Goal: Information Seeking & Learning: Find specific fact

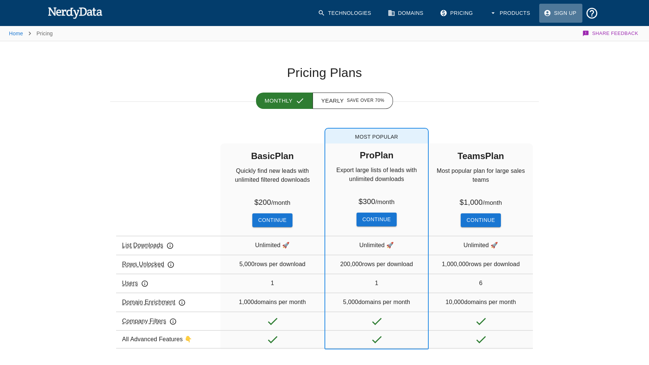
click at [566, 14] on link "Sign Up" at bounding box center [560, 13] width 43 height 19
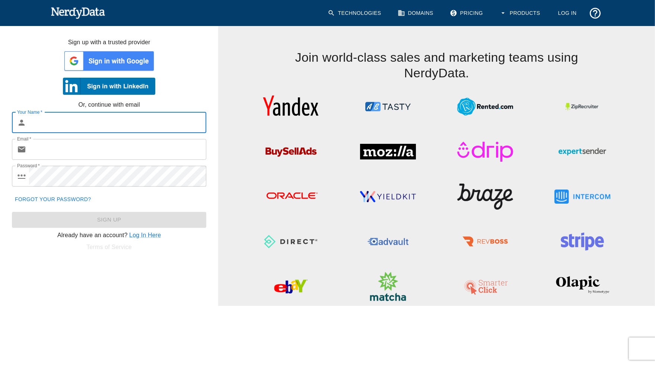
click at [124, 66] on img at bounding box center [109, 61] width 92 height 22
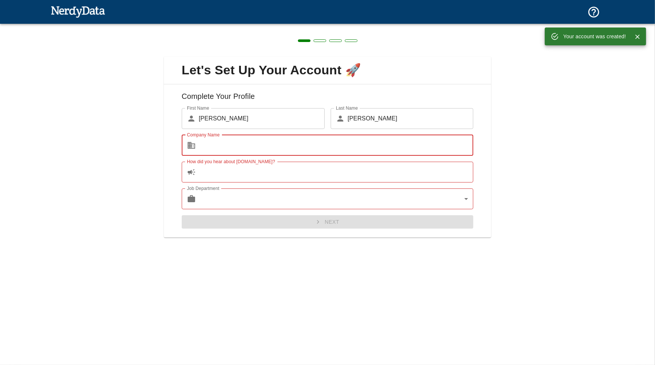
click at [245, 143] on input "Company Name" at bounding box center [336, 145] width 275 height 21
type input "Next Wave"
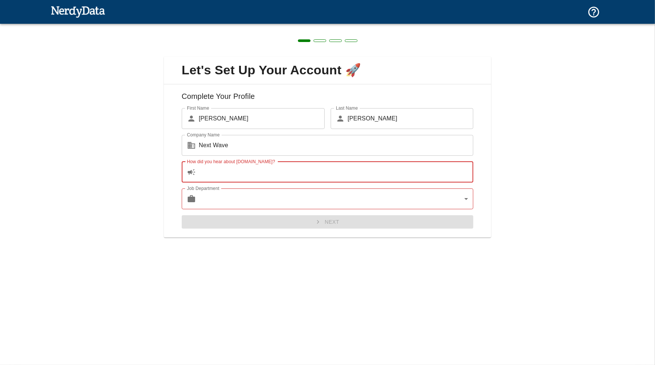
click at [240, 173] on input "How did you hear about NerdyData.com?" at bounding box center [336, 172] width 275 height 21
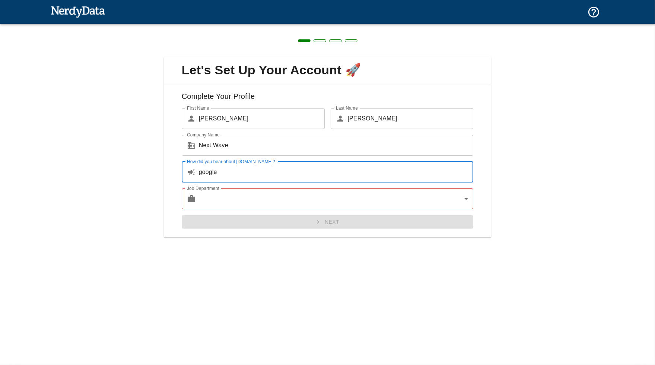
type input "google"
click at [238, 26] on body "Technologies Domains Pricing Products Create a Report Create a list of websites…" at bounding box center [327, 13] width 655 height 26
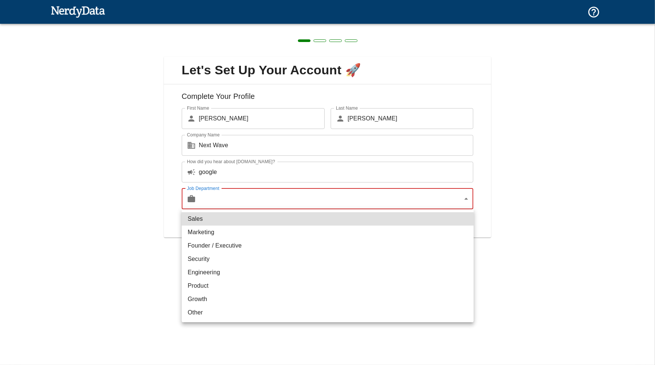
click at [234, 231] on li "Marketing" at bounding box center [328, 232] width 292 height 13
type input "marketing"
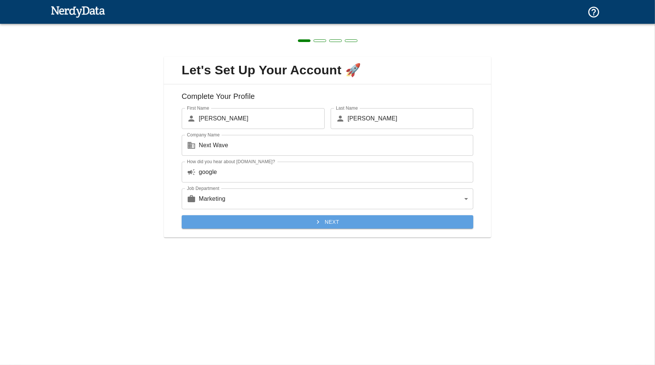
click at [329, 224] on button "Next" at bounding box center [328, 222] width 292 height 14
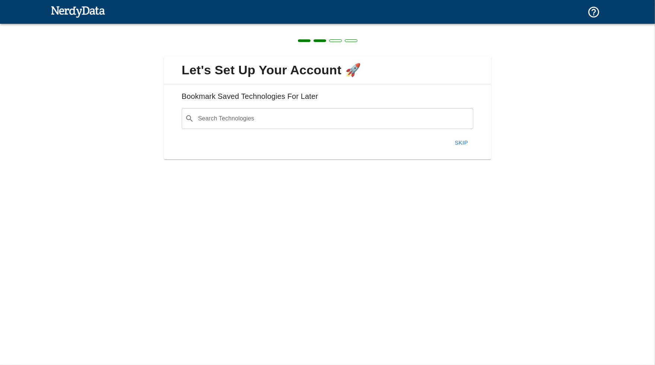
click at [264, 122] on input "Search Technologies" at bounding box center [333, 119] width 273 height 14
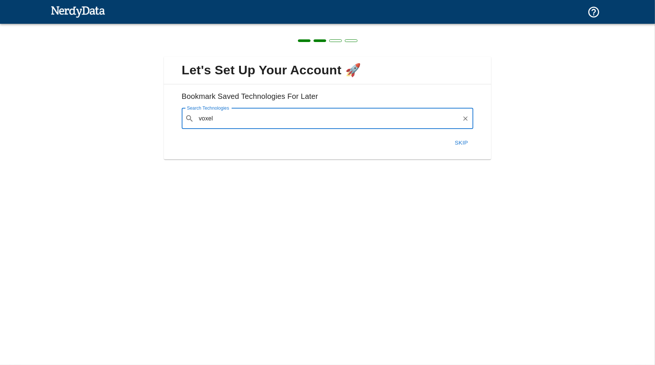
drag, startPoint x: 214, startPoint y: 118, endPoint x: 189, endPoint y: 122, distance: 25.6
click at [189, 122] on div "​ voxel Search Technologies" at bounding box center [328, 118] width 292 height 21
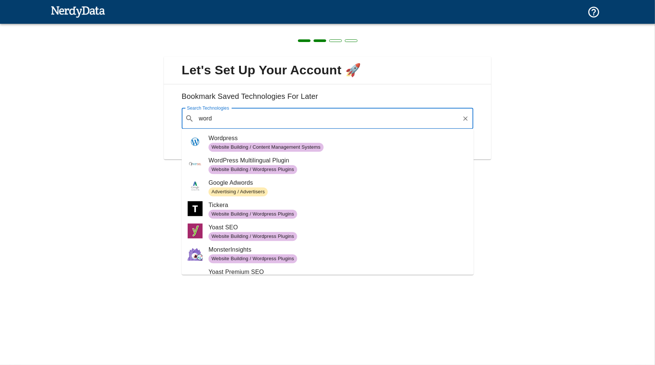
click at [223, 139] on span "Wordpress" at bounding box center [337, 138] width 259 height 9
type input "word"
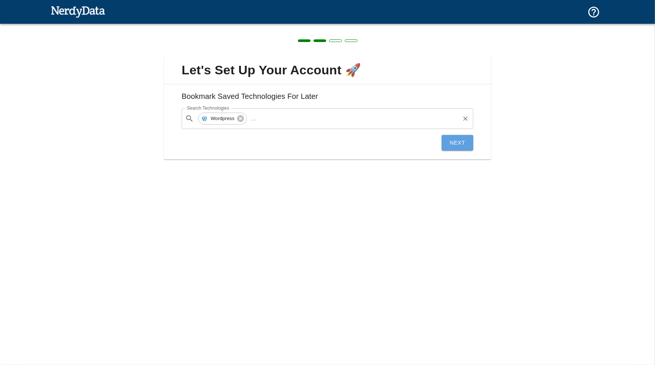
click at [459, 144] on button "Next" at bounding box center [457, 143] width 32 height 16
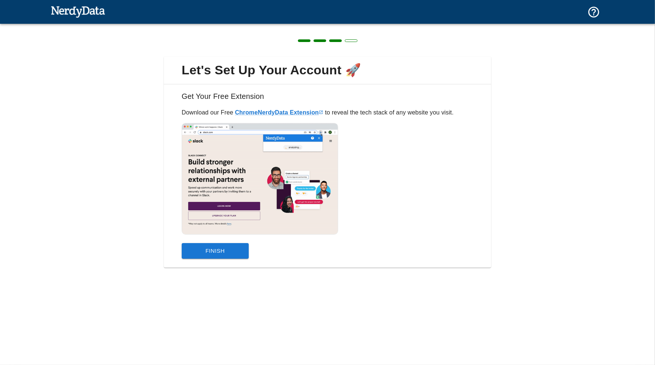
click at [210, 250] on button "Finish" at bounding box center [215, 251] width 67 height 16
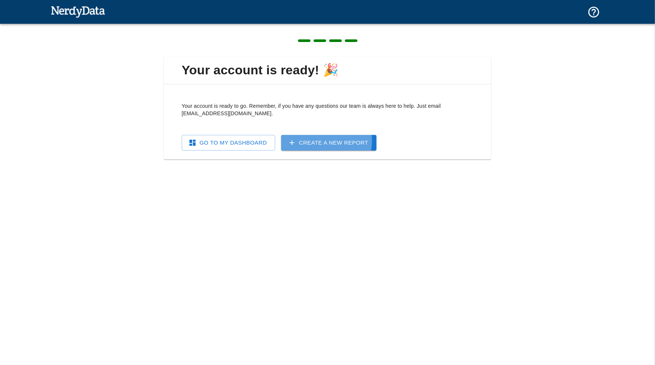
click at [313, 141] on link "Create a New Report" at bounding box center [328, 143] width 95 height 16
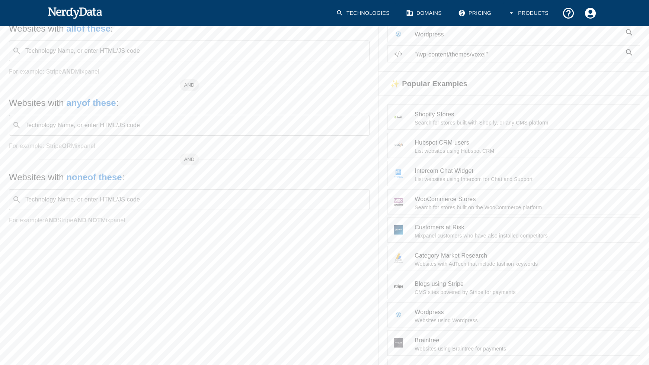
scroll to position [37, 0]
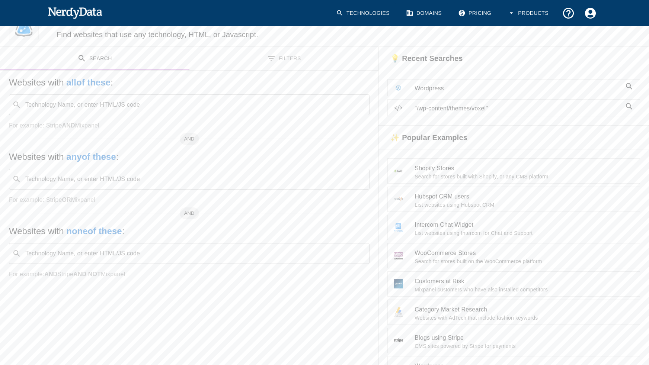
click at [469, 108] on span ""/wp-content/themes/voxel"" at bounding box center [518, 108] width 207 height 9
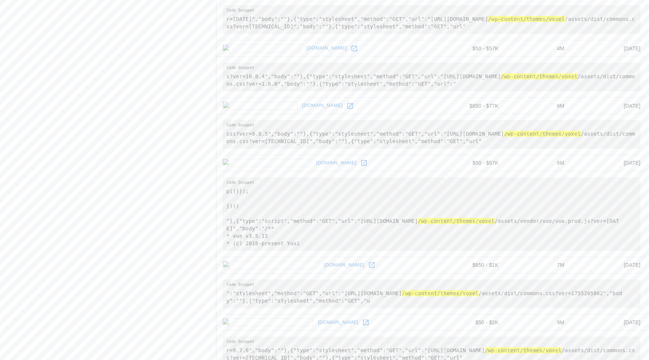
scroll to position [1185, 0]
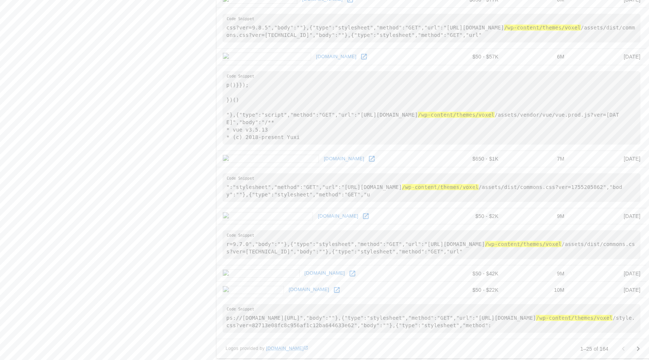
click at [636, 344] on icon "Go to next page" at bounding box center [638, 348] width 9 height 9
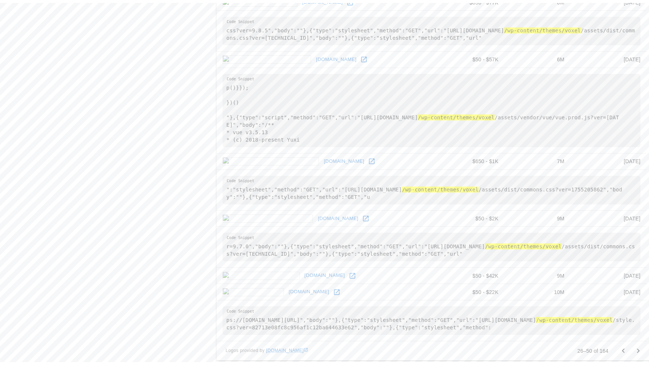
scroll to position [0, 0]
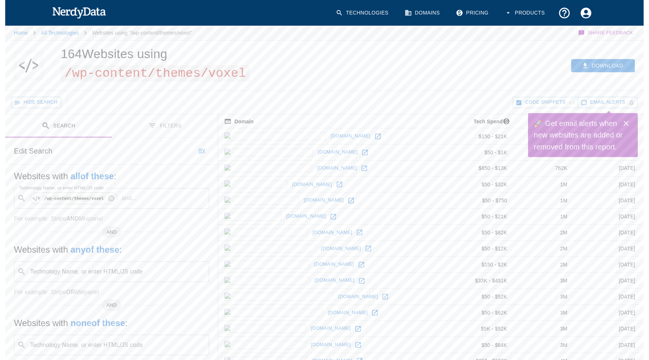
scroll to position [201, 0]
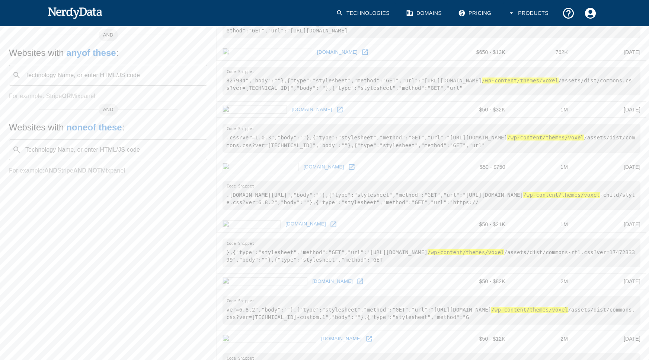
click at [349, 166] on icon at bounding box center [352, 167] width 6 height 6
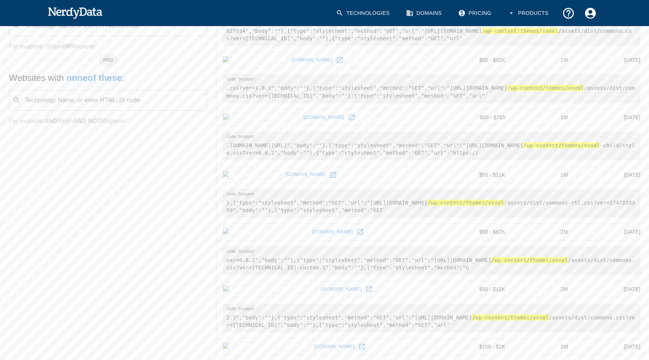
scroll to position [275, 0]
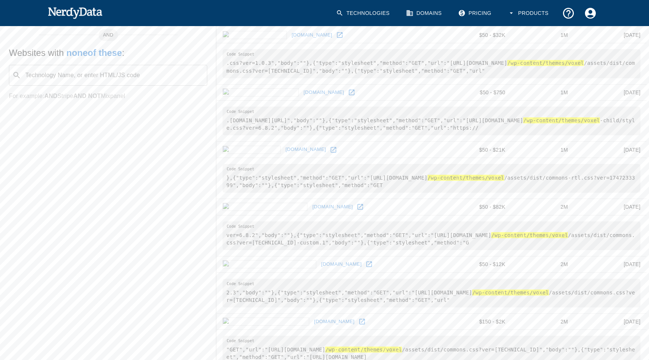
click at [330, 146] on icon at bounding box center [333, 149] width 7 height 7
click at [331, 148] on icon at bounding box center [334, 150] width 6 height 6
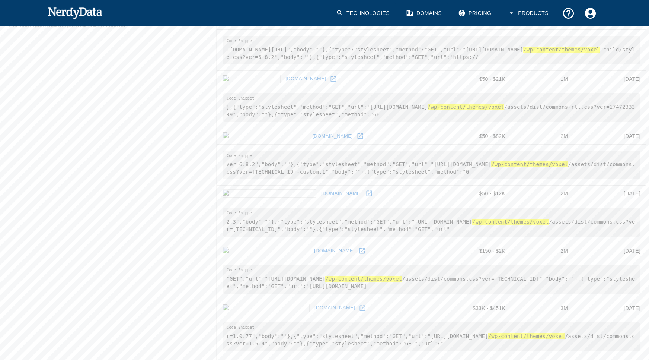
scroll to position [349, 0]
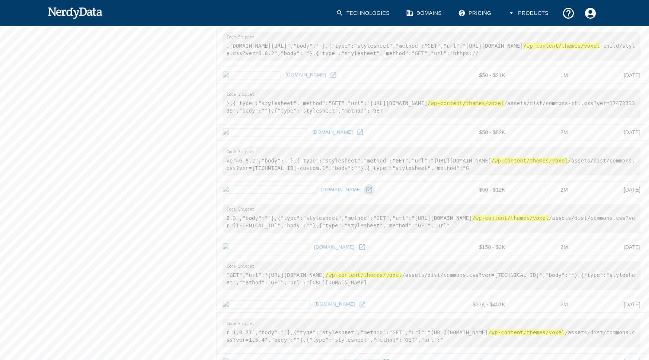
click at [365, 186] on icon at bounding box center [368, 189] width 7 height 7
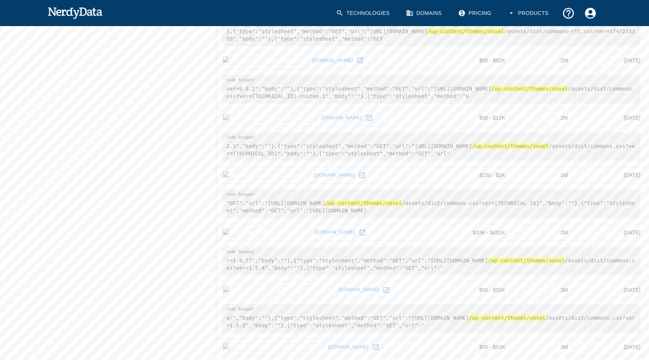
scroll to position [424, 0]
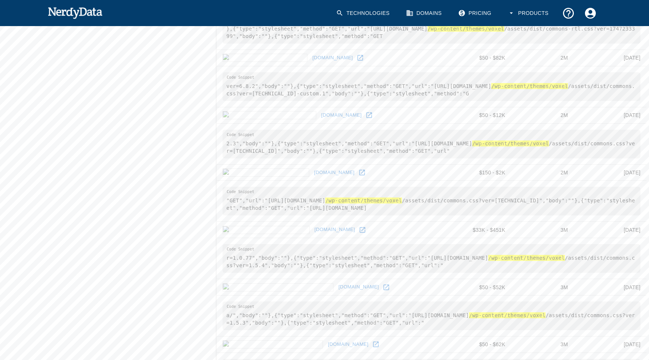
click at [359, 170] on icon at bounding box center [362, 173] width 6 height 6
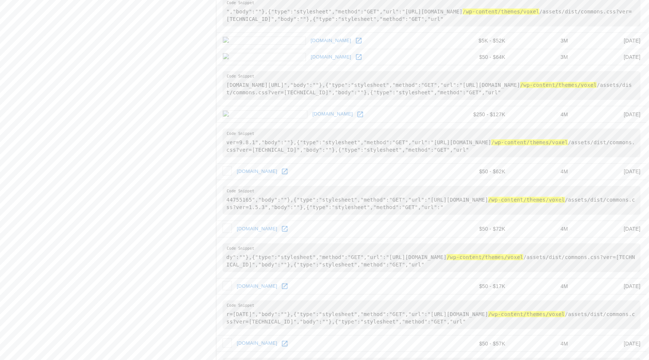
scroll to position [796, 0]
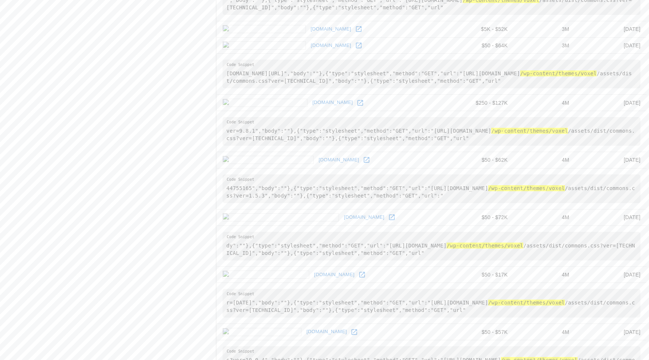
click at [388, 214] on icon at bounding box center [391, 216] width 7 height 7
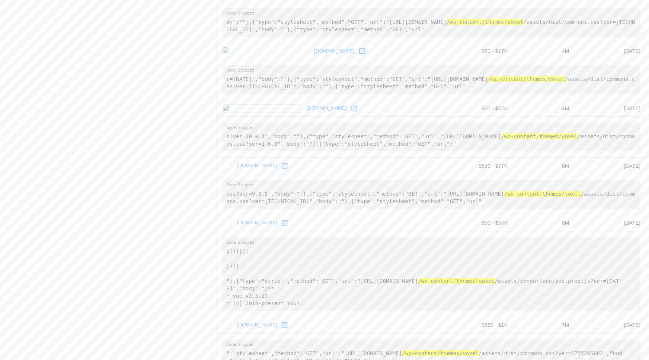
scroll to position [1094, 0]
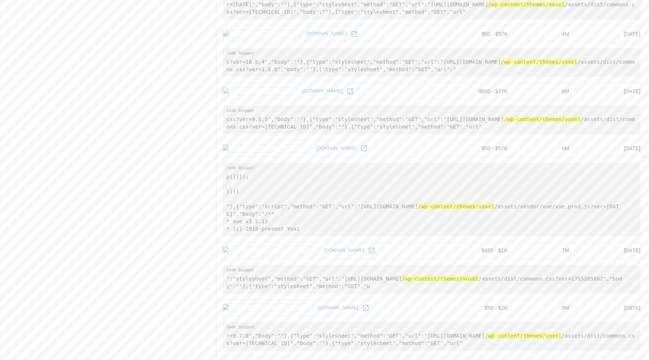
click at [368, 246] on icon at bounding box center [371, 249] width 7 height 7
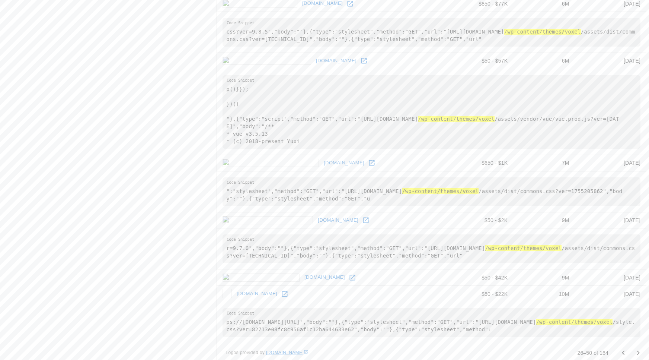
scroll to position [1185, 0]
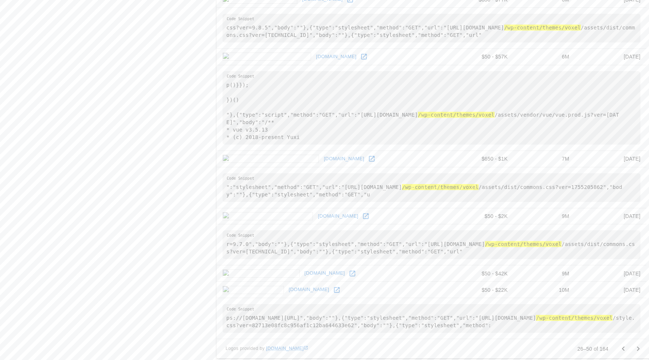
click at [638, 344] on icon "Go to next page" at bounding box center [638, 348] width 9 height 9
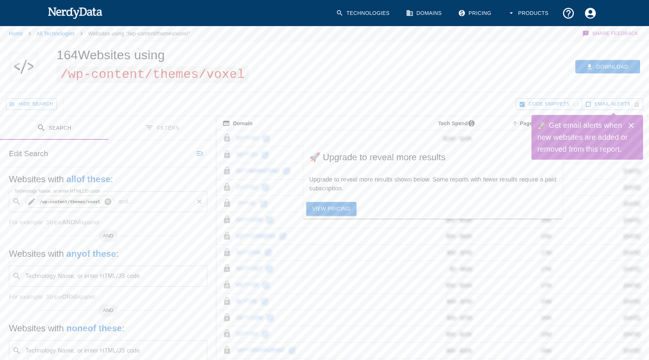
click at [104, 200] on icon at bounding box center [108, 201] width 8 height 8
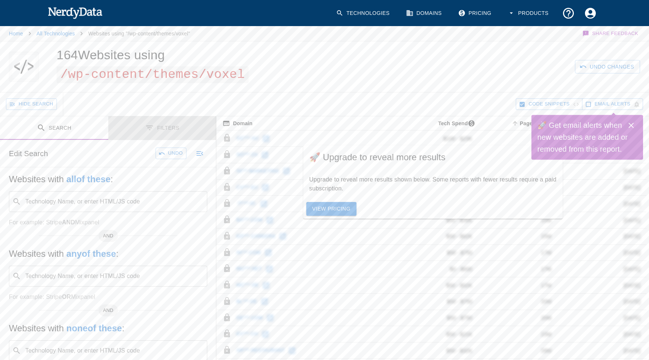
click at [166, 124] on button "Filters" at bounding box center [162, 127] width 108 height 23
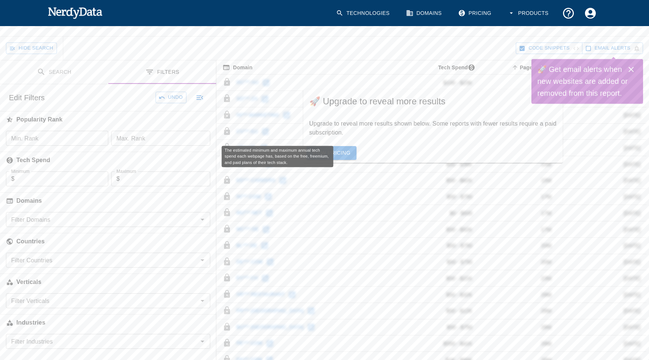
scroll to position [112, 0]
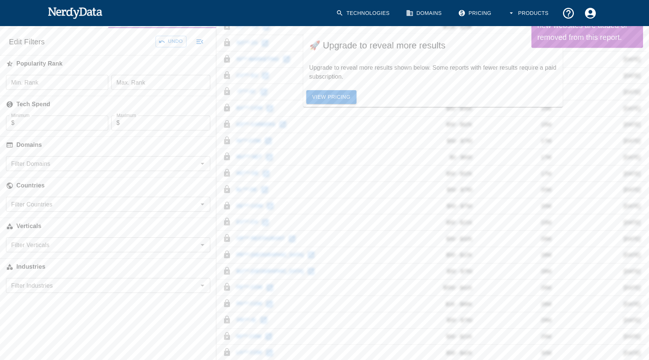
click at [196, 202] on div "Filter Countries" at bounding box center [108, 204] width 204 height 15
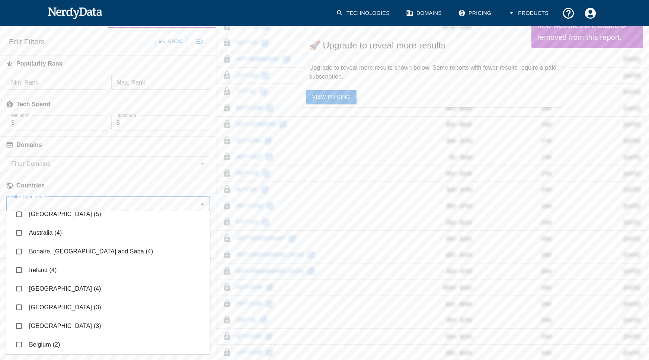
scroll to position [0, 0]
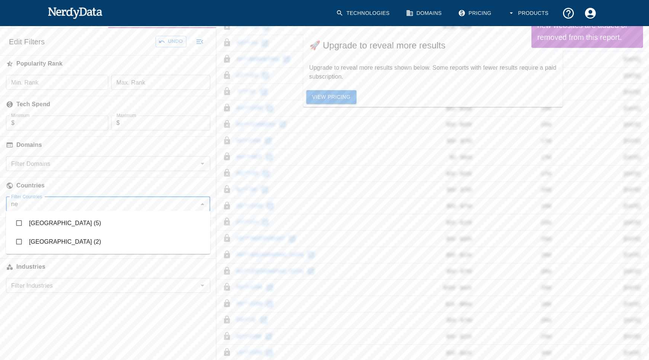
type input "new"
click at [19, 239] on input "checkbox" at bounding box center [19, 241] width 14 height 14
checkbox input "true"
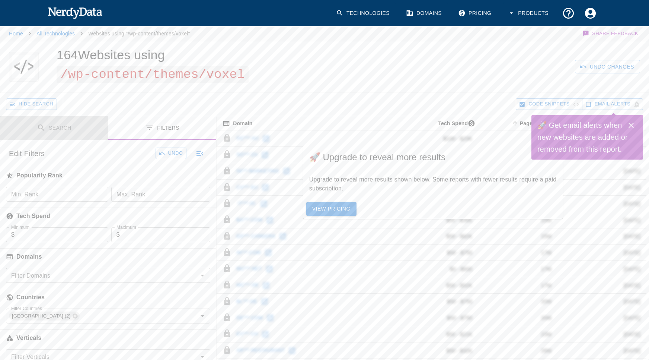
click at [60, 122] on button "Search" at bounding box center [54, 127] width 108 height 23
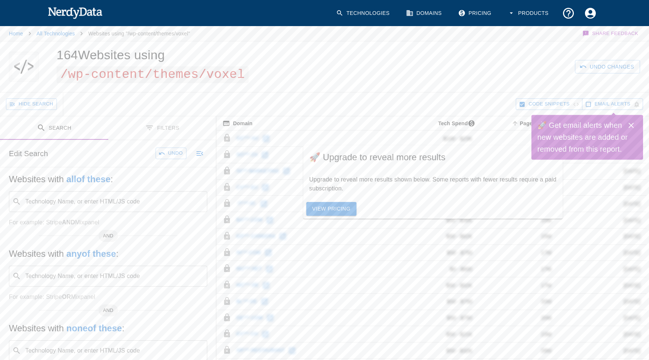
click at [74, 200] on div "Technology Name, or enter HTML/JS code ​ Technology Name, or enter HTML/JS code" at bounding box center [108, 201] width 198 height 21
click at [55, 224] on span "voxel" at bounding box center [119, 220] width 166 height 9
type input "voxel"
click at [171, 154] on button "Search" at bounding box center [167, 153] width 37 height 12
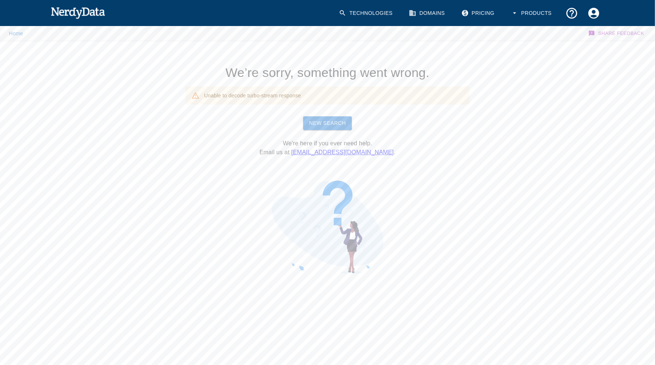
click at [314, 128] on link "New Search" at bounding box center [327, 123] width 49 height 14
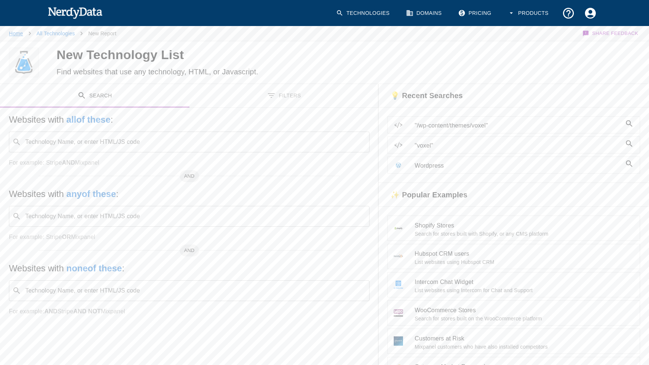
click at [13, 32] on link "Home" at bounding box center [16, 34] width 14 height 6
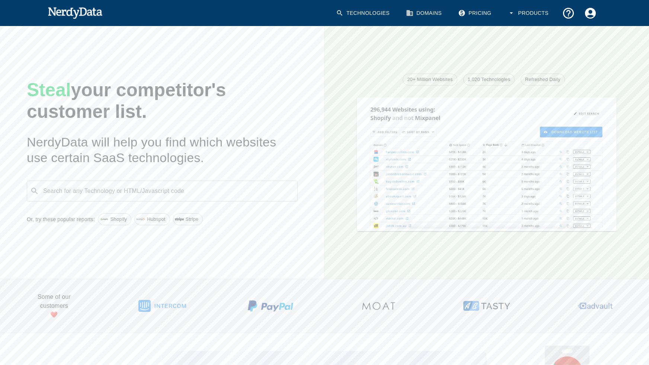
click at [134, 194] on div "Search for any Technology or HTML/Javascript code ​ Search for any Technology o…" at bounding box center [162, 191] width 271 height 21
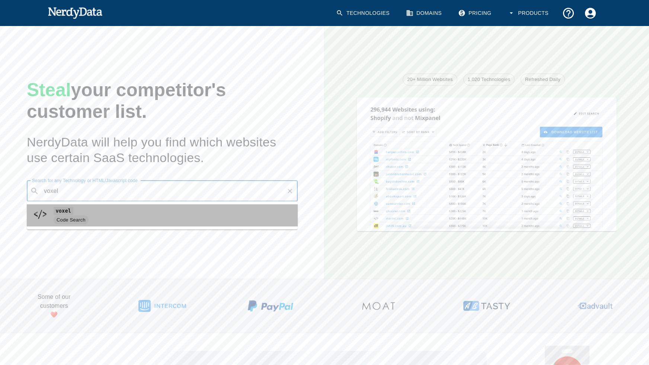
click at [62, 213] on code "voxel" at bounding box center [64, 211] width 20 height 8
type input "voxel"
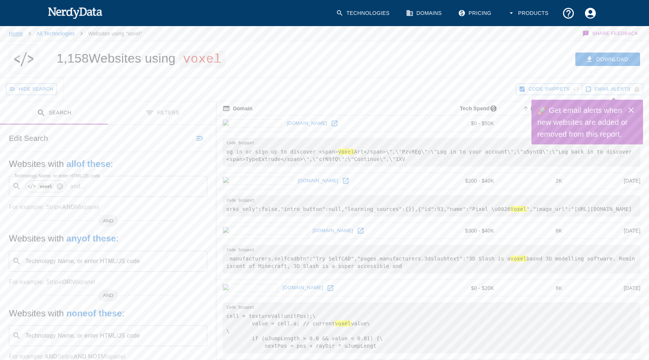
click at [15, 33] on link "Home" at bounding box center [16, 34] width 14 height 6
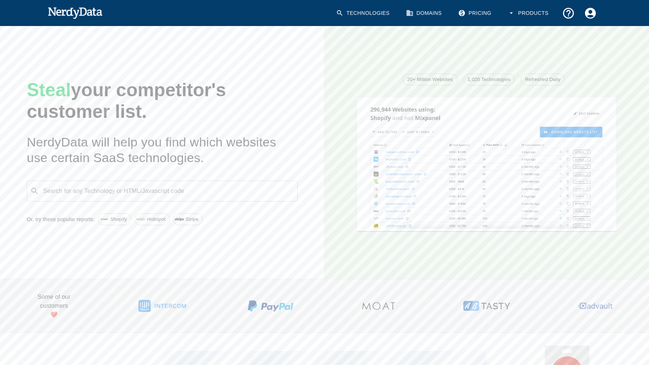
click at [111, 188] on div "Search for any Technology or HTML/Javascript code ​ Search for any Technology o…" at bounding box center [162, 191] width 271 height 21
paste input "themes/voxel"
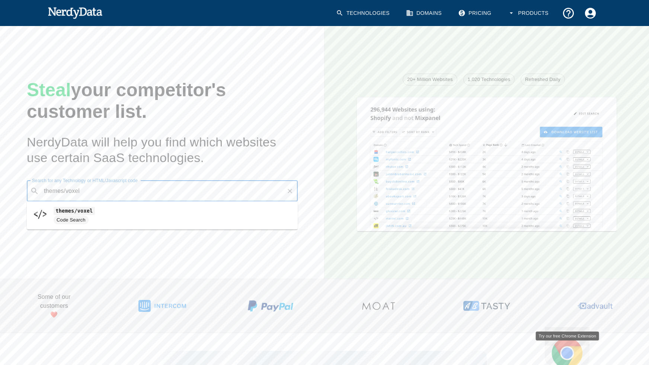
click at [83, 213] on code "themes/voxel" at bounding box center [74, 211] width 41 height 8
type input "themes/voxel"
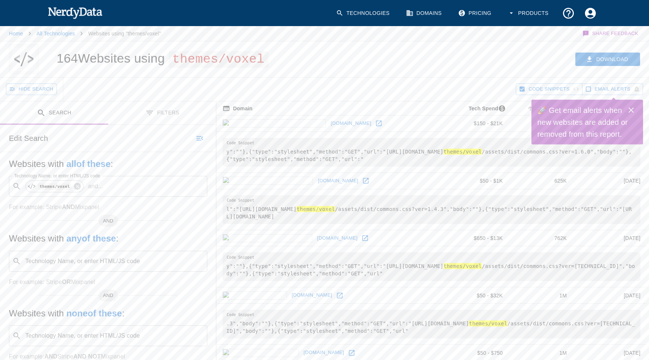
click at [375, 123] on icon at bounding box center [378, 122] width 7 height 7
click at [152, 114] on icon "Toggle between search and filters" at bounding box center [149, 112] width 9 height 9
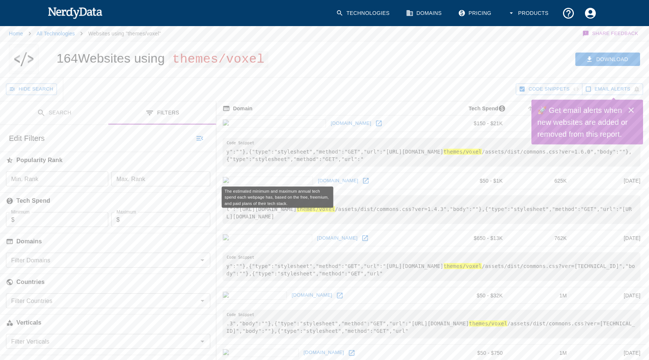
scroll to position [149, 0]
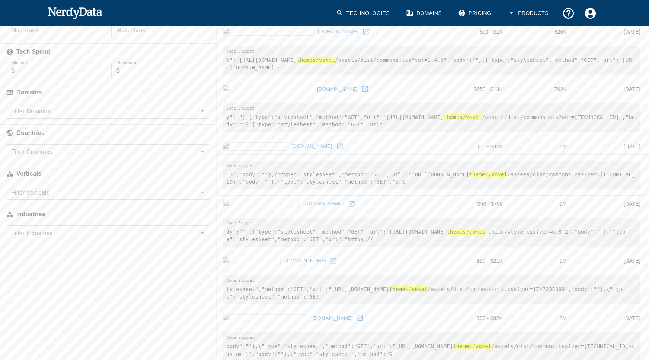
click at [70, 153] on input "Filter Countries" at bounding box center [102, 151] width 188 height 10
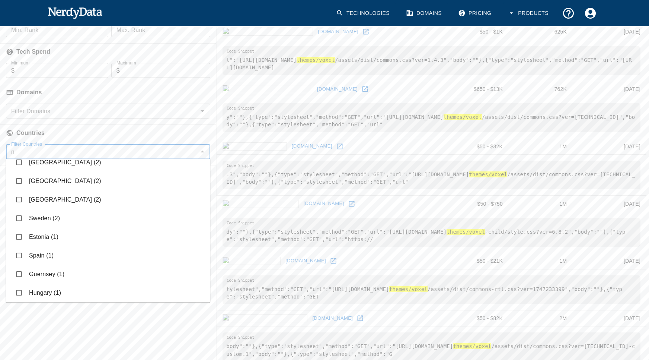
scroll to position [0, 0]
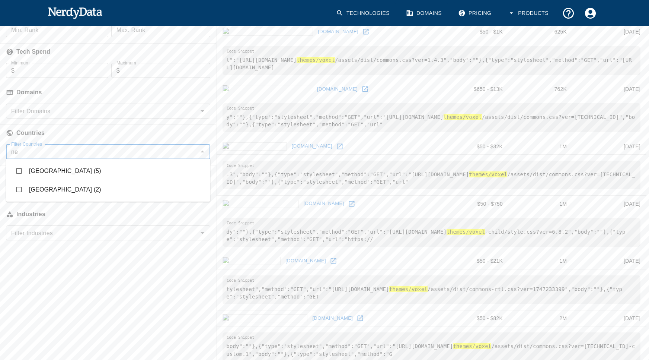
type input "new"
click at [20, 189] on input "checkbox" at bounding box center [19, 189] width 14 height 14
checkbox input "true"
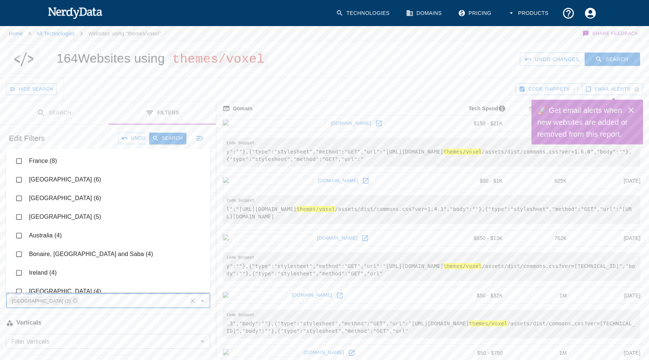
click at [168, 140] on button "Search" at bounding box center [167, 138] width 37 height 12
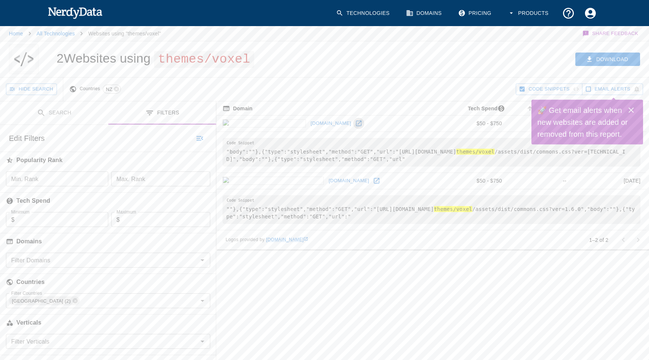
click at [355, 122] on icon at bounding box center [358, 122] width 7 height 7
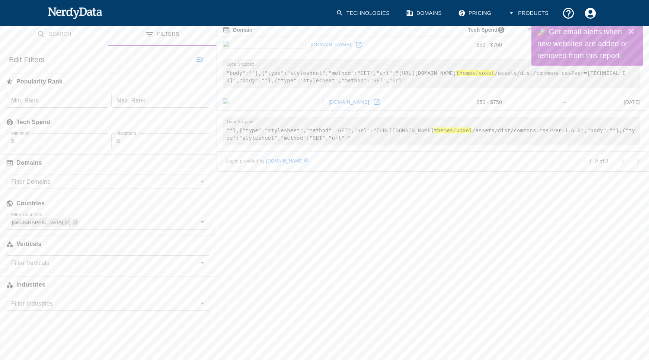
scroll to position [37, 0]
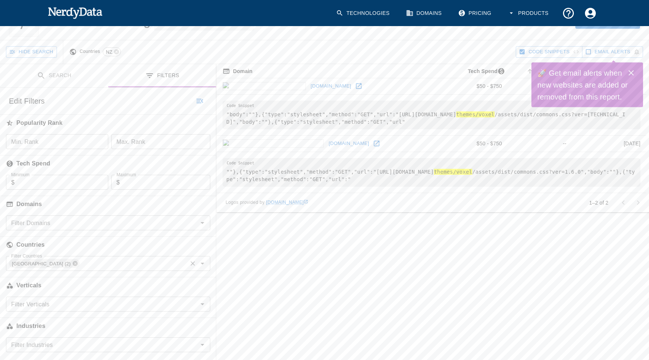
click at [73, 262] on icon at bounding box center [75, 263] width 5 height 5
click at [51, 262] on input "Filter Countries" at bounding box center [102, 263] width 188 height 10
type input "a"
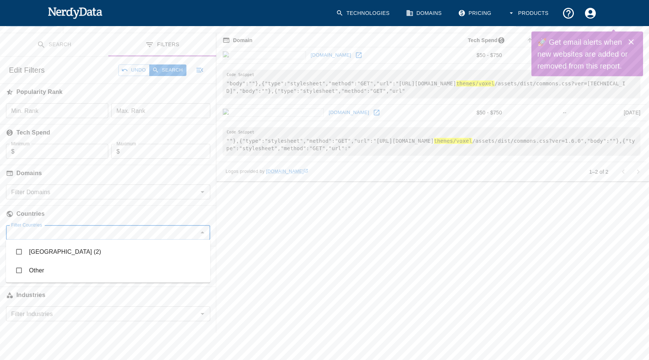
scroll to position [74, 0]
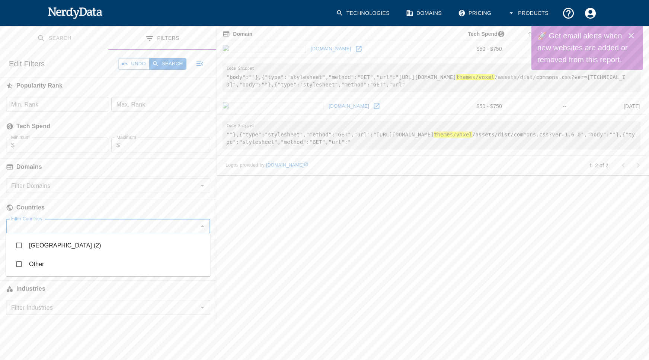
click at [49, 229] on input "Filter Countries" at bounding box center [102, 226] width 188 height 10
click at [198, 230] on div at bounding box center [202, 226] width 10 height 10
click at [205, 222] on icon "Close" at bounding box center [202, 225] width 9 height 9
click at [111, 231] on div "aust Filter Countries" at bounding box center [108, 225] width 204 height 15
type input "a"
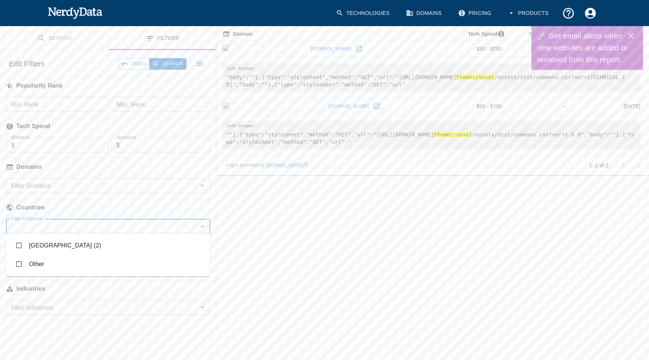
scroll to position [112, 0]
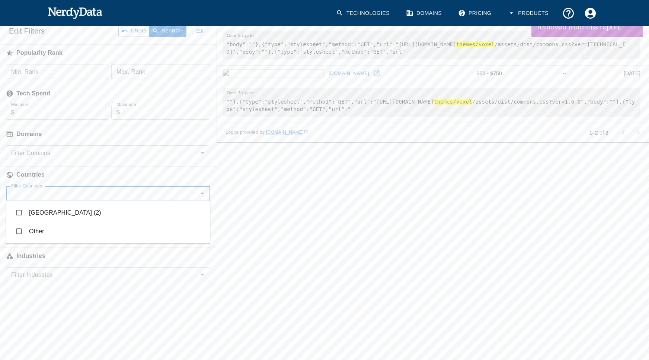
click at [32, 229] on li "Other" at bounding box center [108, 231] width 204 height 19
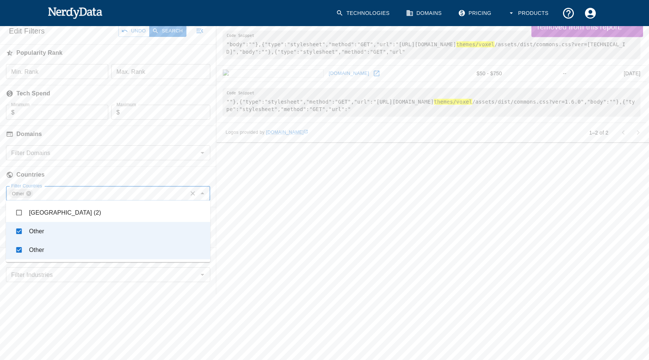
click at [27, 191] on icon at bounding box center [28, 193] width 5 height 5
checkbox input "false"
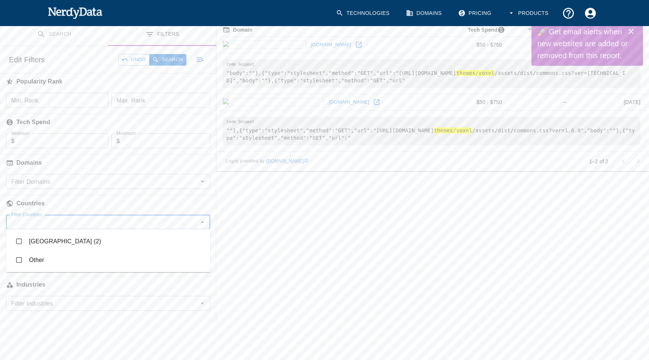
scroll to position [38, 0]
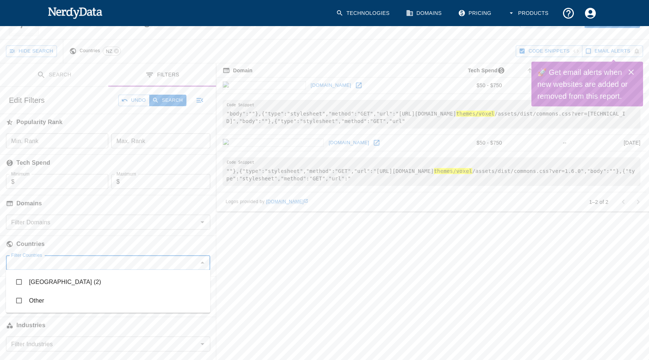
click at [49, 219] on input "Filter Domains" at bounding box center [102, 222] width 188 height 10
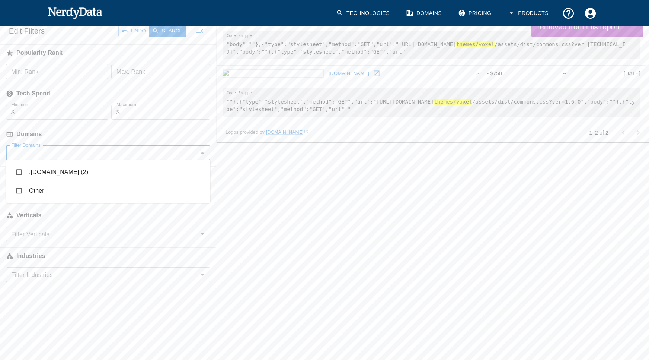
scroll to position [112, 0]
click at [48, 279] on div "Search Filters Edit Search Undo Search Websites with all of these : Technology …" at bounding box center [108, 144] width 216 height 300
click at [49, 274] on div "Filter Industries" at bounding box center [108, 274] width 204 height 15
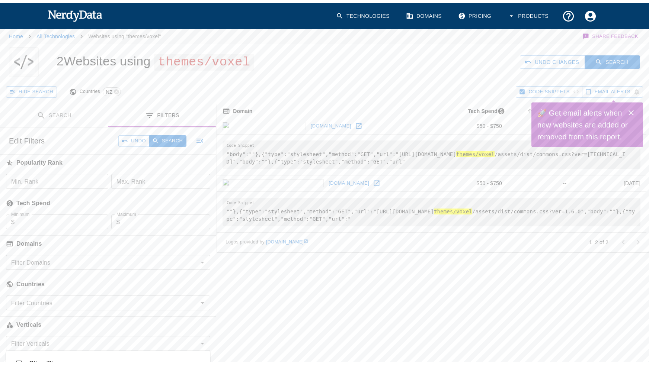
scroll to position [0, 0]
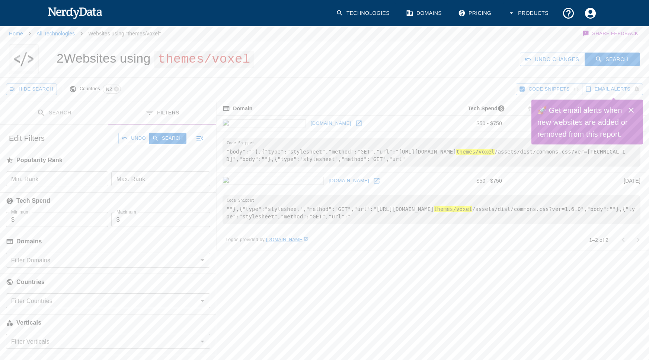
click at [11, 31] on link "Home" at bounding box center [16, 34] width 14 height 6
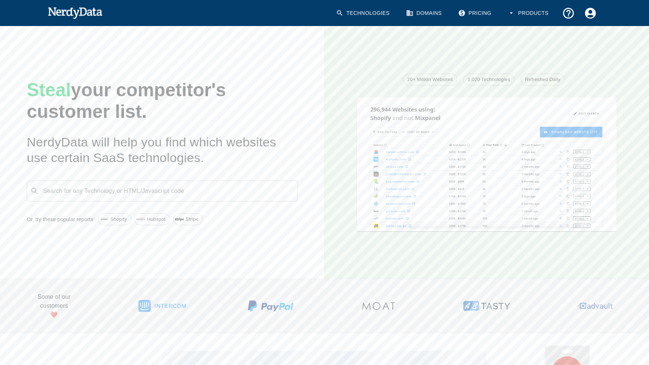
click at [122, 188] on div "Search for any Technology or HTML/Javascript code ​ Search for any Technology o…" at bounding box center [162, 191] width 271 height 21
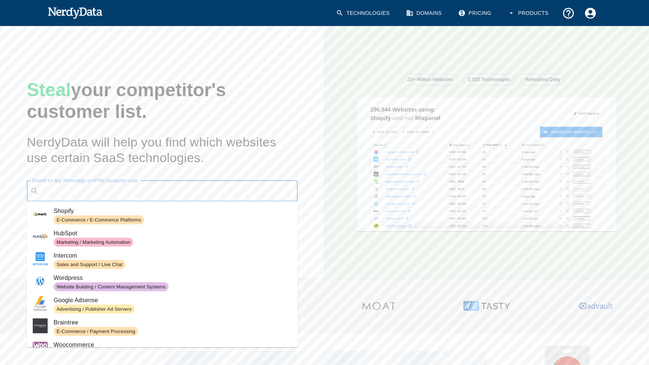
click at [68, 195] on input "Search for any Technology or HTML/Javascript code" at bounding box center [168, 191] width 252 height 14
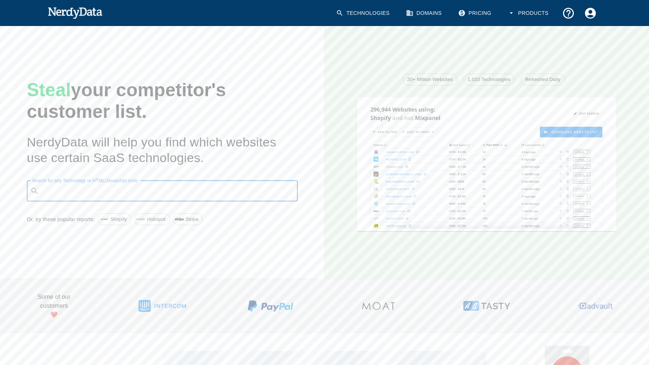
type input "t"
paste input "themes/voxel"
click at [64, 215] on code "themes/voxel" at bounding box center [74, 211] width 41 height 8
type input "themes/voxel"
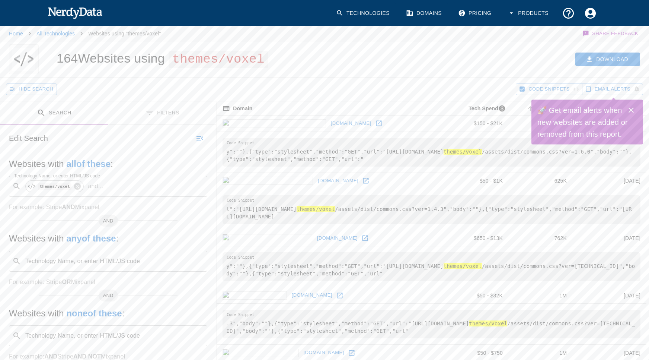
click at [198, 139] on icon "button" at bounding box center [199, 138] width 9 height 9
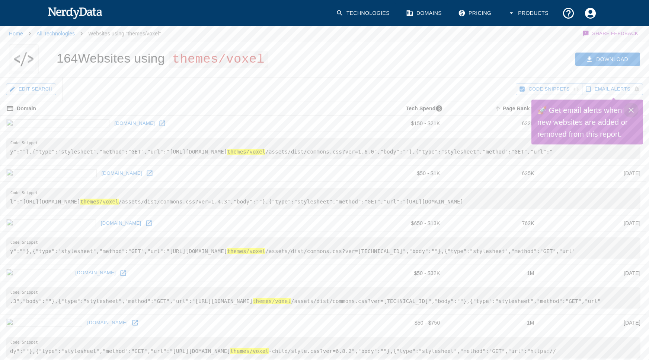
click at [631, 110] on icon "Close" at bounding box center [631, 110] width 5 height 5
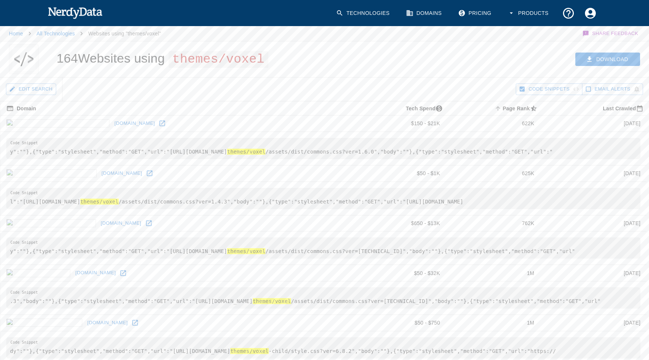
click at [29, 91] on button "Edit Search" at bounding box center [31, 89] width 50 height 12
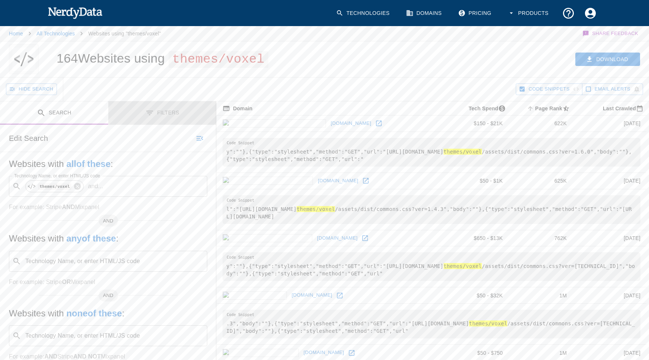
click at [174, 110] on button "Filters" at bounding box center [162, 112] width 108 height 23
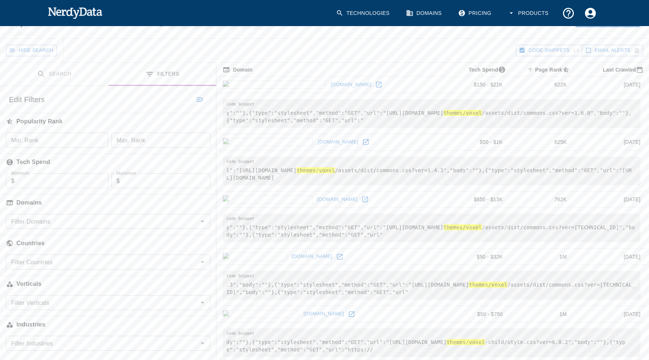
scroll to position [112, 0]
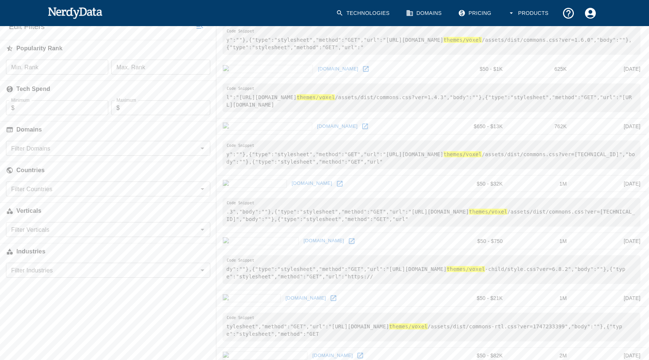
click at [49, 149] on div "Filter Domains Filter Domains" at bounding box center [108, 148] width 204 height 15
type input ".co.nz"
click at [19, 169] on input "checkbox" at bounding box center [19, 167] width 14 height 14
checkbox input "true"
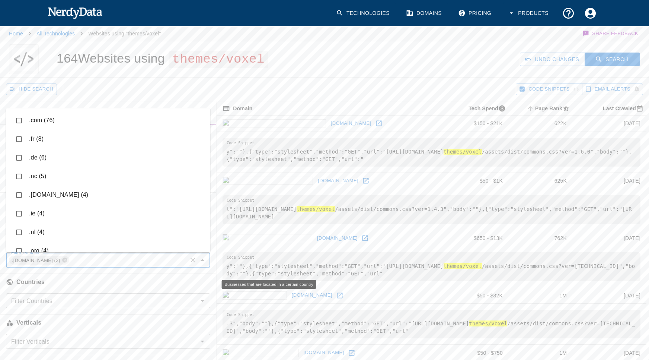
click at [82, 282] on h6 "Countries" at bounding box center [108, 282] width 216 height 16
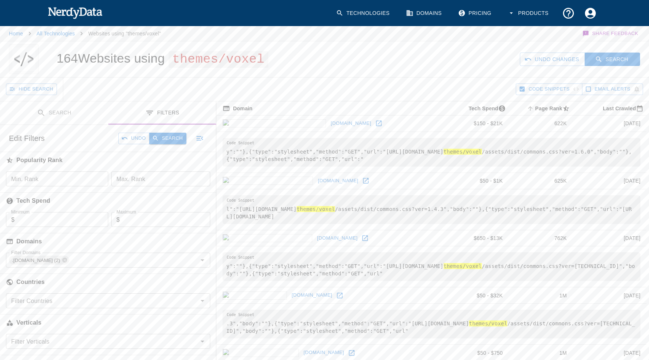
click at [167, 138] on button "Search" at bounding box center [167, 138] width 37 height 12
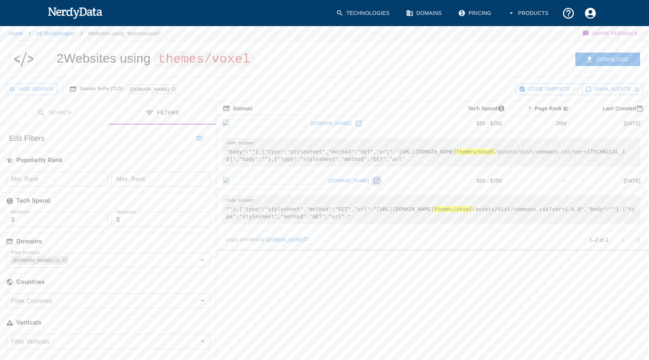
click at [373, 178] on icon at bounding box center [376, 180] width 7 height 7
